Goal: Transaction & Acquisition: Purchase product/service

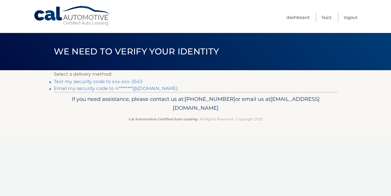
click at [110, 80] on link "Text my security code to xxx-xxx-3543" at bounding box center [98, 81] width 89 height 5
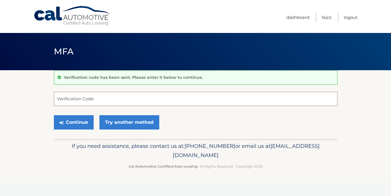
click at [101, 101] on input "Verification Code" at bounding box center [196, 99] width 284 height 14
type input "832978"
click at [80, 119] on button "Continue" at bounding box center [74, 122] width 40 height 14
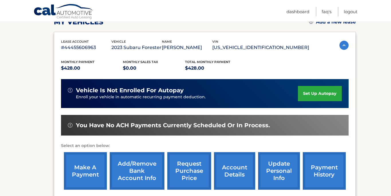
scroll to position [90, 0]
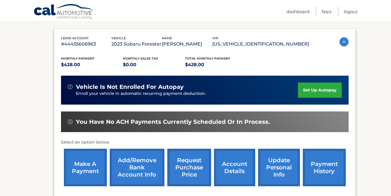
click at [92, 165] on link "make a payment" at bounding box center [85, 168] width 43 height 38
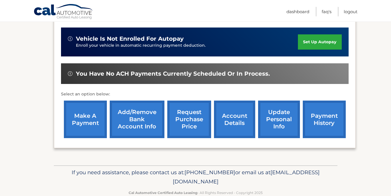
scroll to position [151, 0]
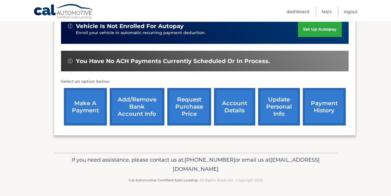
click at [84, 106] on link "make a payment" at bounding box center [85, 107] width 43 height 38
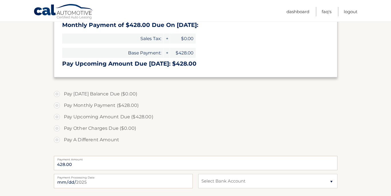
scroll to position [155, 0]
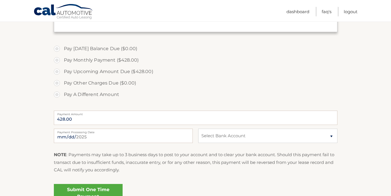
click at [57, 59] on label "Pay Monthly Payment ($428.00)" at bounding box center [196, 59] width 284 height 11
click at [57, 59] on input "Pay Monthly Payment ($428.00)" at bounding box center [59, 58] width 6 height 9
radio input "true"
click at [56, 75] on label "Pay Upcoming Amount Due ($428.00)" at bounding box center [196, 71] width 284 height 11
click at [56, 75] on input "Pay Upcoming Amount Due ($428.00)" at bounding box center [59, 70] width 6 height 9
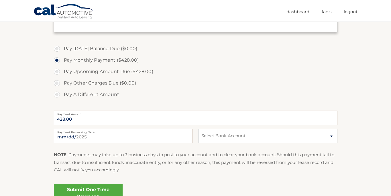
radio input "true"
click at [55, 60] on label "Pay Monthly Payment ($428.00)" at bounding box center [196, 59] width 284 height 11
click at [56, 60] on input "Pay Monthly Payment ($428.00)" at bounding box center [59, 58] width 6 height 9
radio input "true"
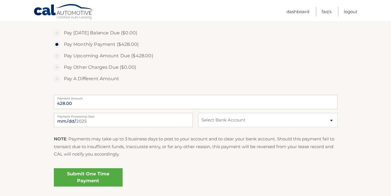
scroll to position [179, 0]
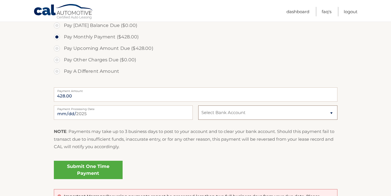
click at [260, 116] on select "Select Bank Account" at bounding box center [267, 113] width 139 height 14
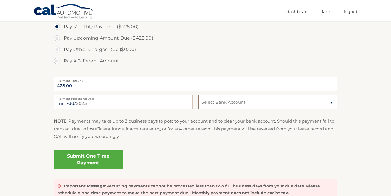
scroll to position [171, 0]
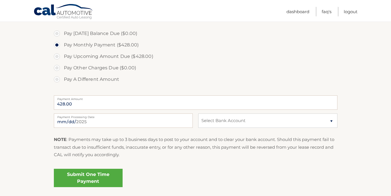
click at [55, 57] on label "Pay Upcoming Amount Due ($428.00)" at bounding box center [196, 56] width 284 height 11
click at [56, 57] on input "Pay Upcoming Amount Due ($428.00)" at bounding box center [59, 55] width 6 height 9
radio input "true"
click at [241, 121] on select "Select Bank Account" at bounding box center [267, 121] width 139 height 14
click at [198, 114] on select "Select Bank Account" at bounding box center [267, 121] width 139 height 14
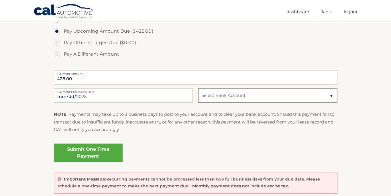
scroll to position [210, 0]
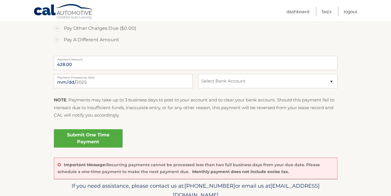
click at [98, 141] on link "Submit One Time Payment" at bounding box center [88, 138] width 69 height 18
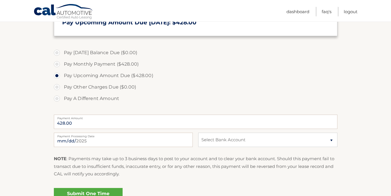
scroll to position [47, 0]
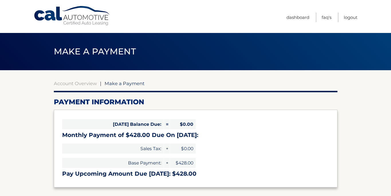
select select "NTkwYmU3ZTAtNjFlMy00ZDRjLWFiOWUtNWRiNzIxM2I5NzUx"
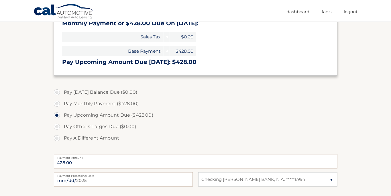
scroll to position [160, 0]
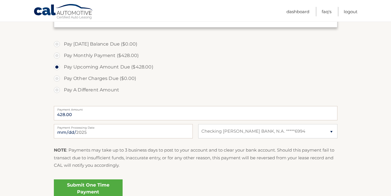
click at [79, 185] on link "Submit One Time Payment" at bounding box center [88, 189] width 69 height 18
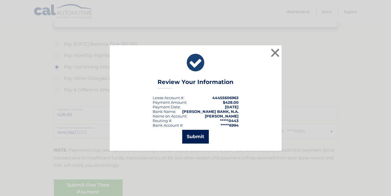
click at [206, 133] on button "Submit" at bounding box center [195, 137] width 27 height 14
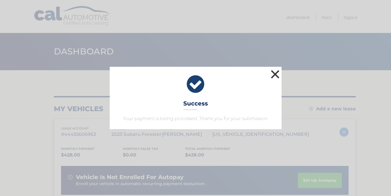
click at [274, 69] on button "×" at bounding box center [275, 74] width 11 height 11
